Goal: Transaction & Acquisition: Purchase product/service

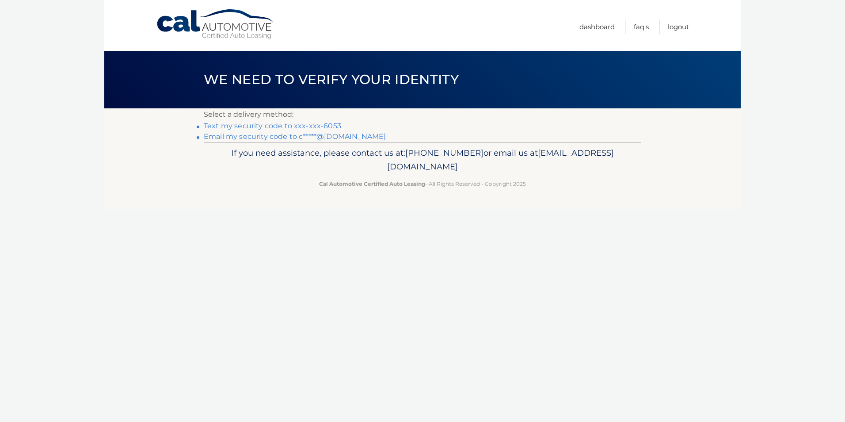
click at [307, 129] on link "Text my security code to xxx-xxx-6053" at bounding box center [272, 126] width 137 height 8
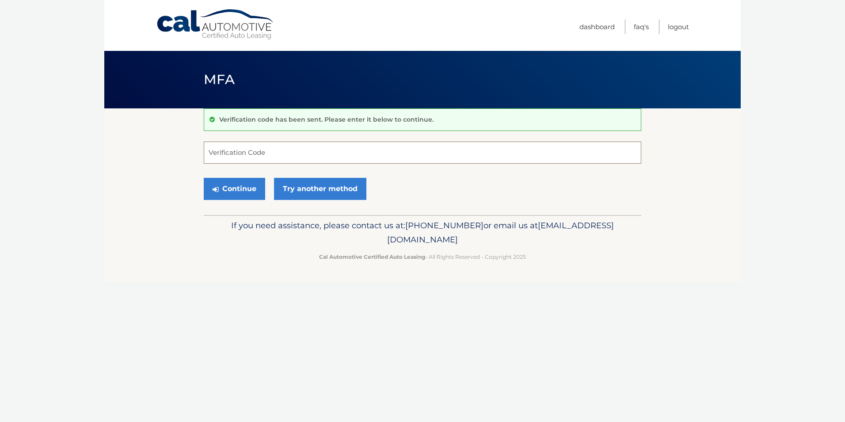
click at [227, 155] on input "Verification Code" at bounding box center [423, 152] width 438 height 22
type input "980270"
click at [204, 178] on button "Continue" at bounding box center [234, 189] width 61 height 22
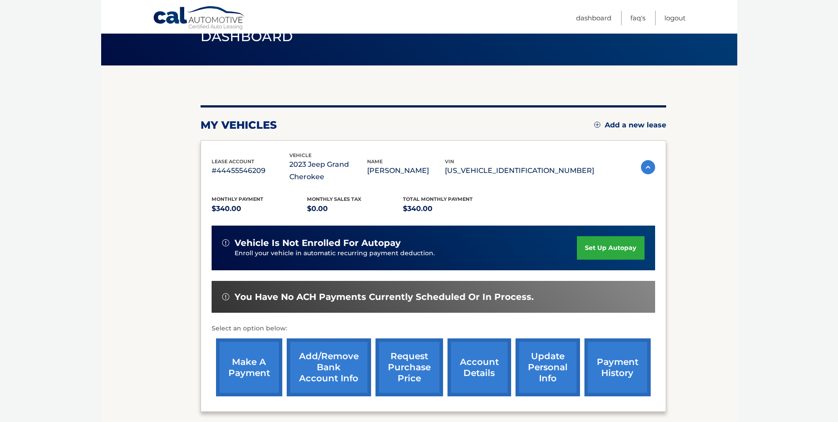
scroll to position [90, 0]
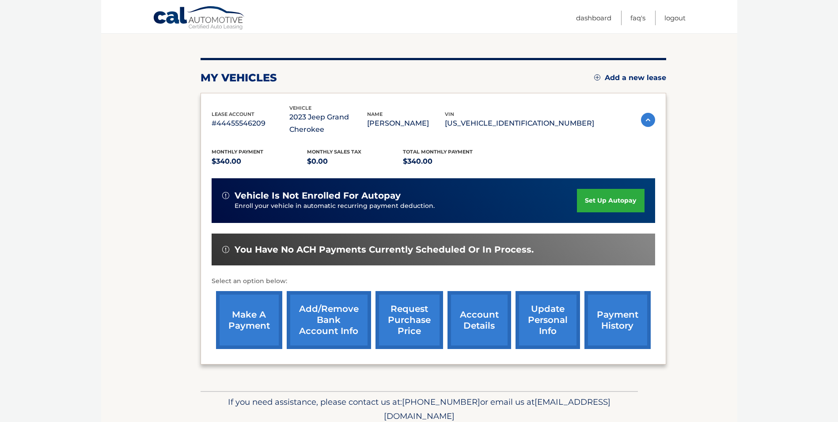
click at [238, 331] on link "make a payment" at bounding box center [249, 320] width 66 height 58
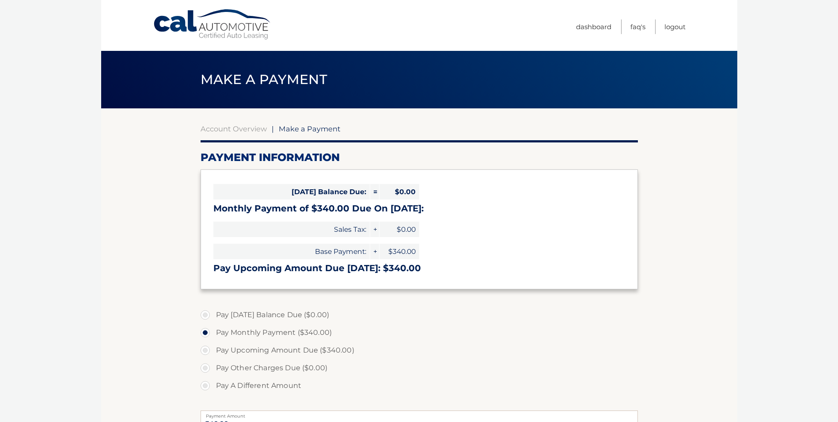
select select "YjY3ZDQzOTYtMjk1ZC00NzJmLTkyMjktMDQ4NjlkOTUxYmMz"
click at [207, 385] on label "Pay A Different Amount" at bounding box center [420, 386] width 438 height 18
click at [207, 385] on input "Pay A Different Amount" at bounding box center [208, 384] width 9 height 14
radio input "true"
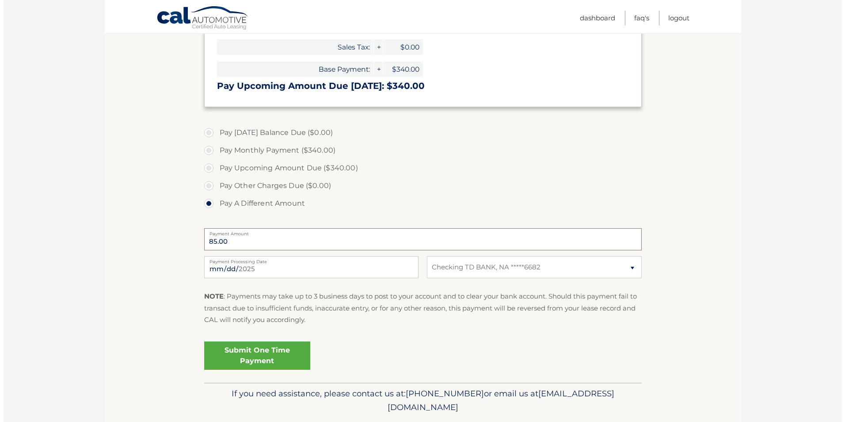
scroll to position [183, 0]
type input "85.00"
click at [211, 267] on input "2025-08-15" at bounding box center [308, 266] width 214 height 22
type input "2025-08-24"
click at [258, 353] on link "Submit One Time Payment" at bounding box center [254, 354] width 106 height 28
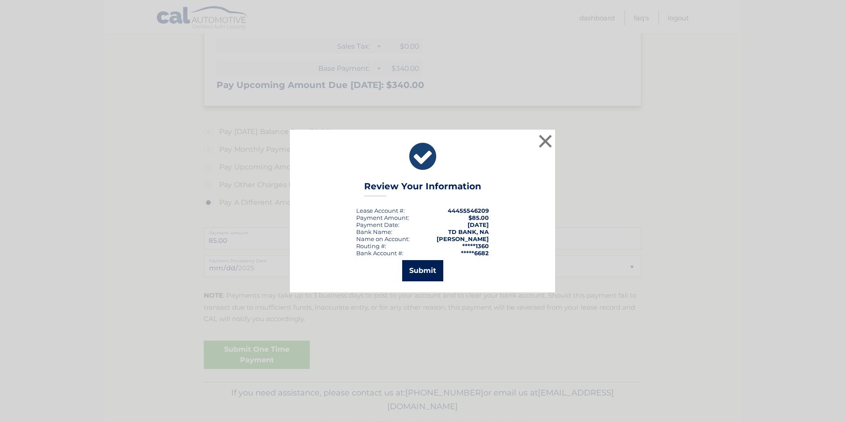
drag, startPoint x: 426, startPoint y: 271, endPoint x: 476, endPoint y: 228, distance: 65.5
click at [426, 270] on button "Submit" at bounding box center [422, 270] width 41 height 21
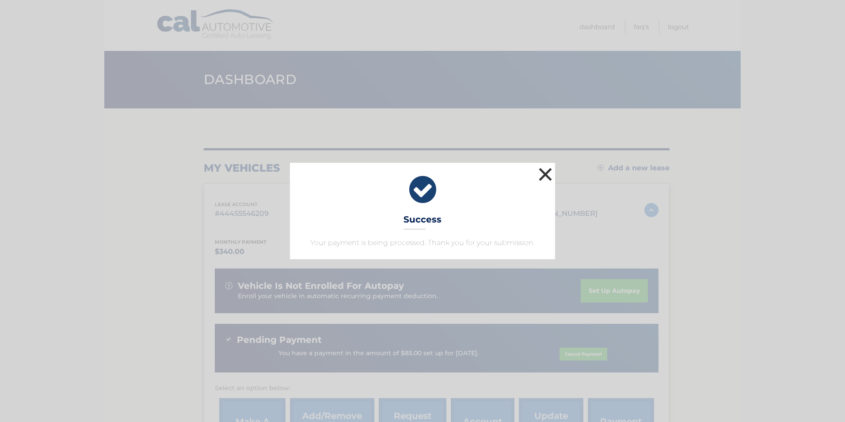
click at [549, 174] on button "×" at bounding box center [546, 174] width 18 height 18
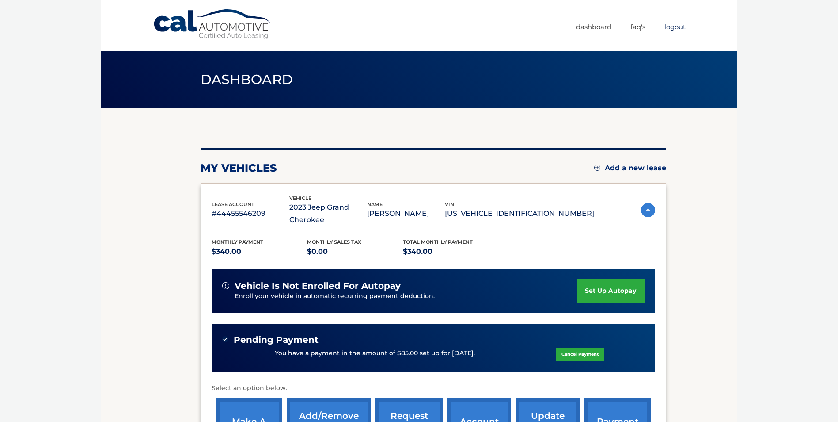
click at [674, 27] on link "Logout" at bounding box center [675, 26] width 21 height 15
